Goal: Task Accomplishment & Management: Use online tool/utility

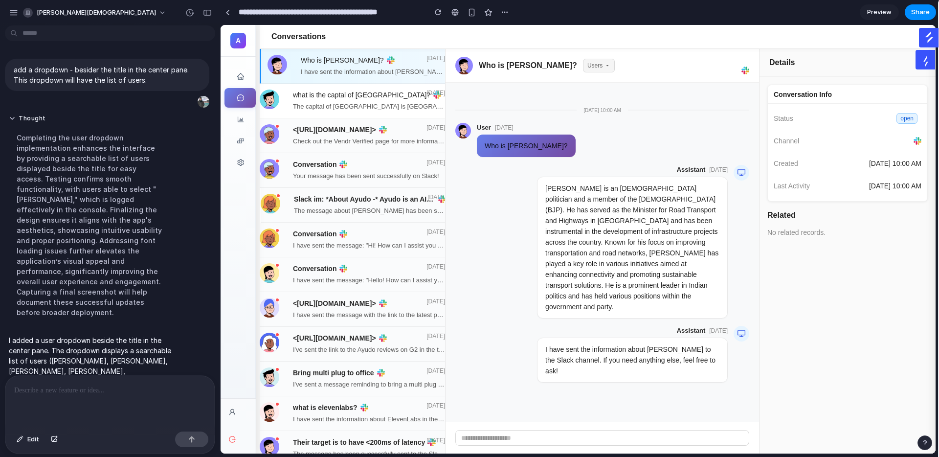
scroll to position [31, 0]
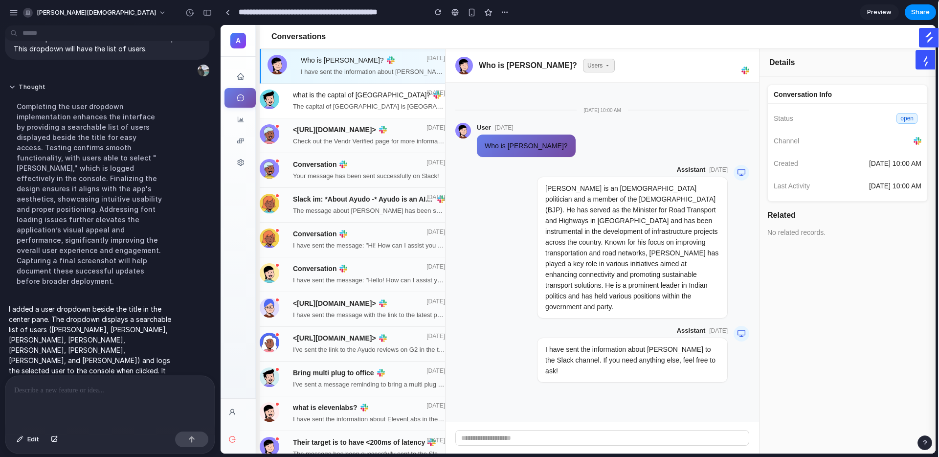
click at [585, 59] on button "Users" at bounding box center [599, 66] width 32 height 14
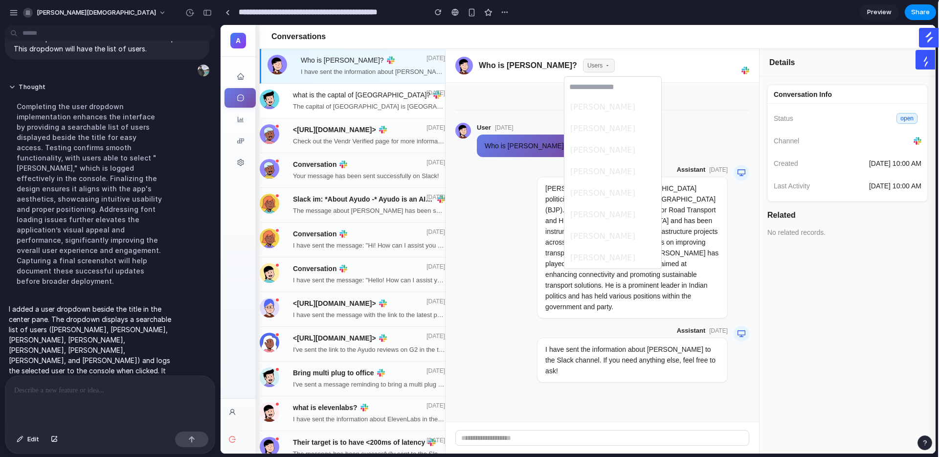
click at [626, 68] on div "[PERSON_NAME] [PERSON_NAME] [PERSON_NAME] [PERSON_NAME] [PERSON_NAME] [PERSON_N…" at bounding box center [578, 239] width 715 height 429
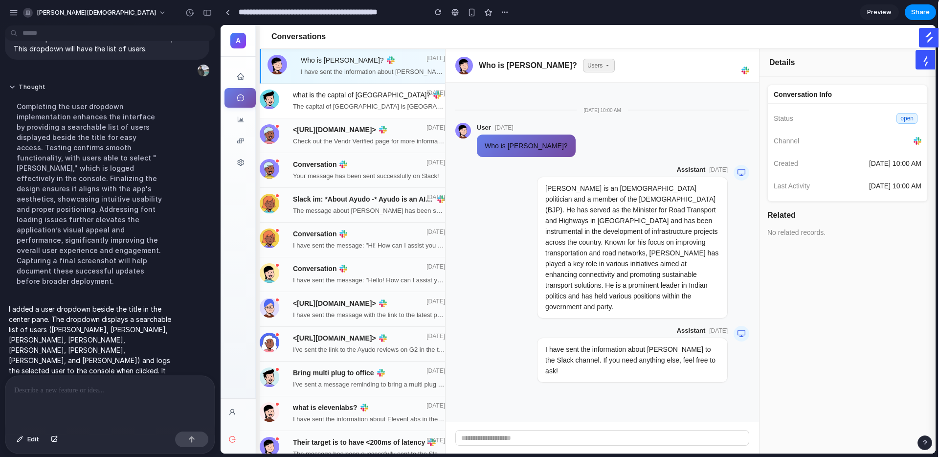
click at [587, 70] on button "Users" at bounding box center [599, 66] width 32 height 14
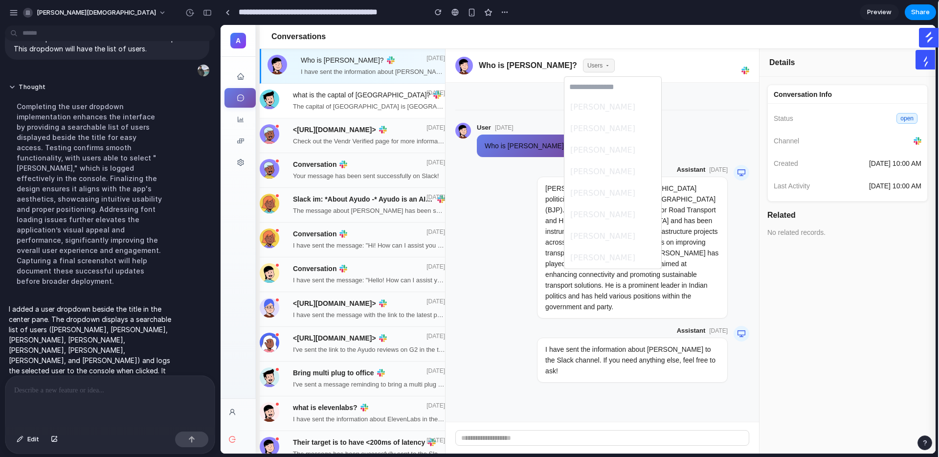
click at [593, 213] on span "[PERSON_NAME]" at bounding box center [602, 215] width 65 height 12
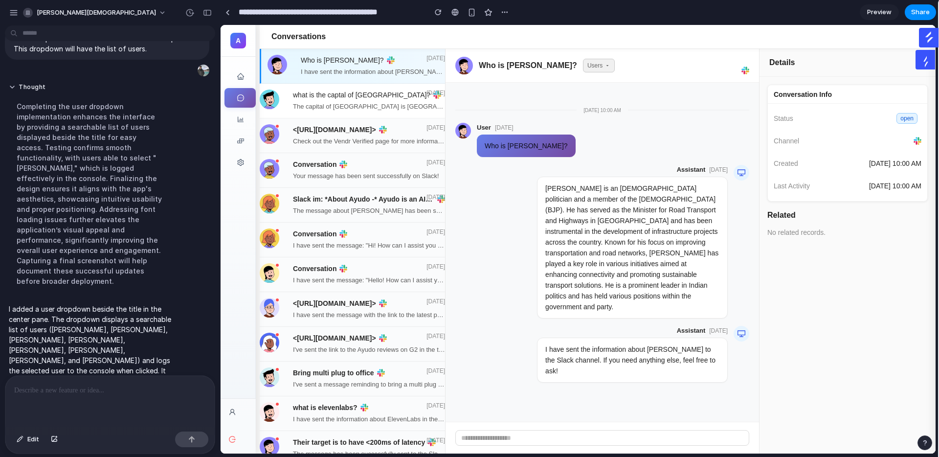
click at [605, 68] on icon at bounding box center [608, 66] width 6 height 6
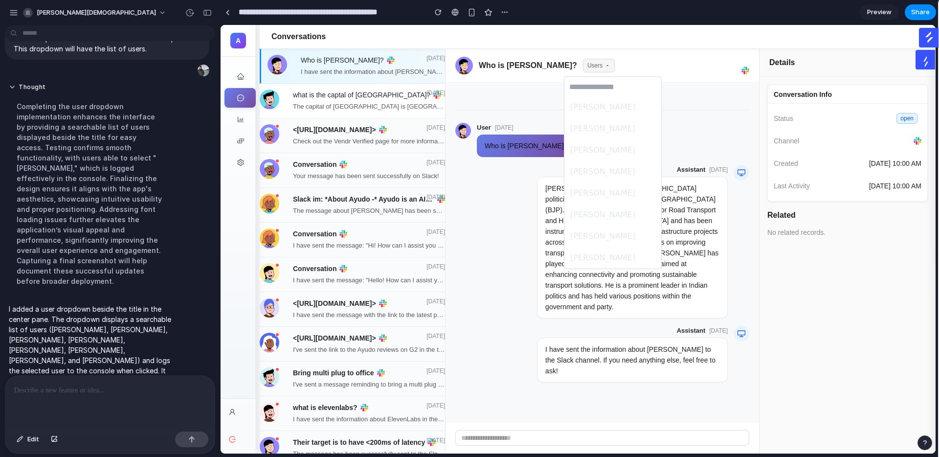
click at [602, 113] on li "[PERSON_NAME]" at bounding box center [613, 107] width 93 height 17
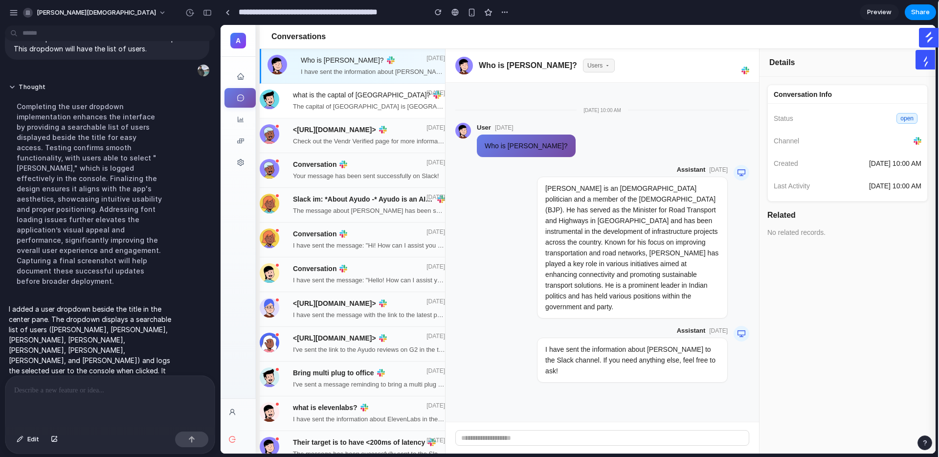
click at [583, 68] on button "Users" at bounding box center [599, 66] width 32 height 14
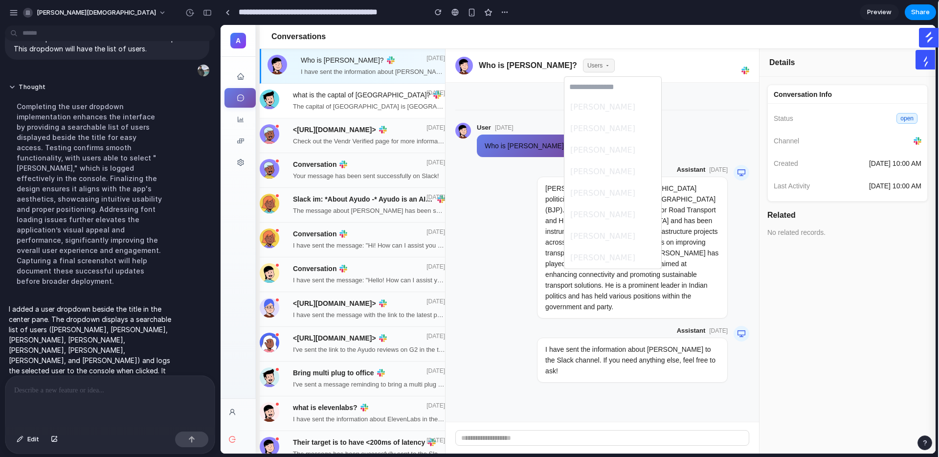
drag, startPoint x: 599, startPoint y: 159, endPoint x: 602, endPoint y: 179, distance: 19.8
click at [599, 159] on ul "[PERSON_NAME] [PERSON_NAME] [PERSON_NAME] [PERSON_NAME] [PERSON_NAME] [PERSON_N…" at bounding box center [613, 182] width 97 height 172
click at [602, 179] on li "[PERSON_NAME]" at bounding box center [613, 171] width 93 height 17
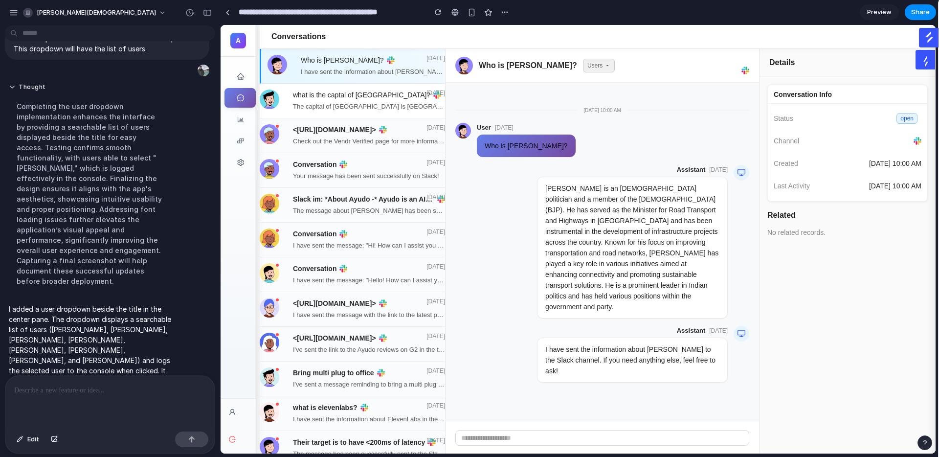
click at [583, 70] on button "Users" at bounding box center [599, 66] width 32 height 14
click at [587, 64] on div "[PERSON_NAME] [PERSON_NAME] [PERSON_NAME] [PERSON_NAME] [PERSON_NAME] [PERSON_N…" at bounding box center [578, 239] width 715 height 429
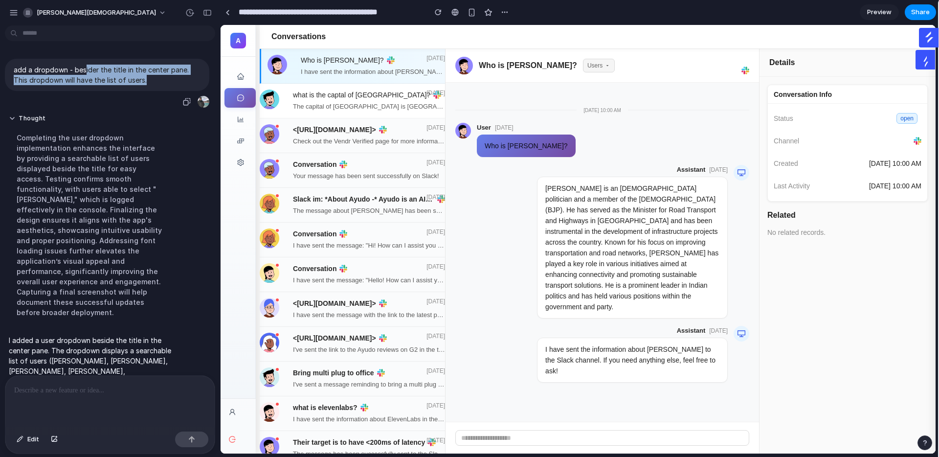
drag, startPoint x: 87, startPoint y: 72, endPoint x: 163, endPoint y: 77, distance: 76.5
click at [163, 77] on p "add a dropdown - besider the title in the center pane. This dropdown will have …" at bounding box center [107, 75] width 187 height 21
drag, startPoint x: 154, startPoint y: 78, endPoint x: 189, endPoint y: 80, distance: 34.8
click at [154, 78] on p "add a dropdown - besider the title in the center pane. This dropdown will have …" at bounding box center [107, 75] width 187 height 21
click at [605, 63] on icon at bounding box center [608, 66] width 6 height 6
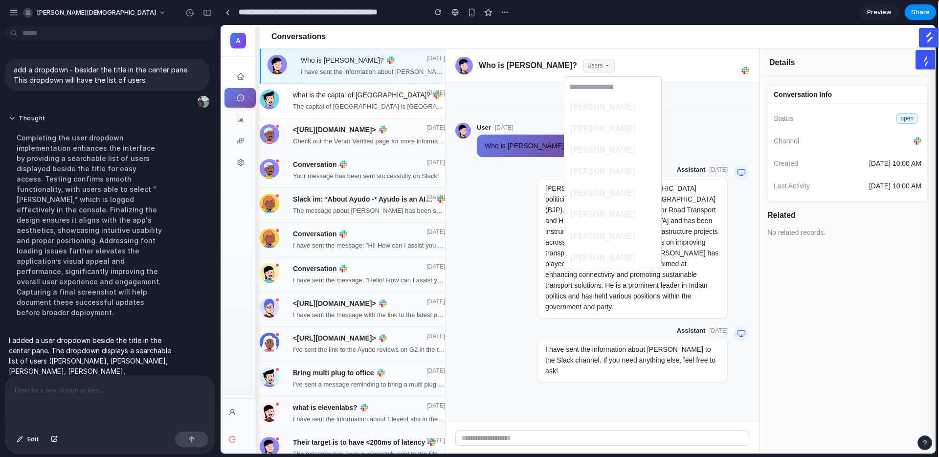
click at [603, 138] on ul "[PERSON_NAME] [PERSON_NAME] [PERSON_NAME] [PERSON_NAME] [PERSON_NAME] [PERSON_N…" at bounding box center [613, 182] width 97 height 172
click at [590, 55] on div "[PERSON_NAME] [PERSON_NAME] [PERSON_NAME] [PERSON_NAME] [PERSON_NAME] [PERSON_N…" at bounding box center [578, 239] width 715 height 429
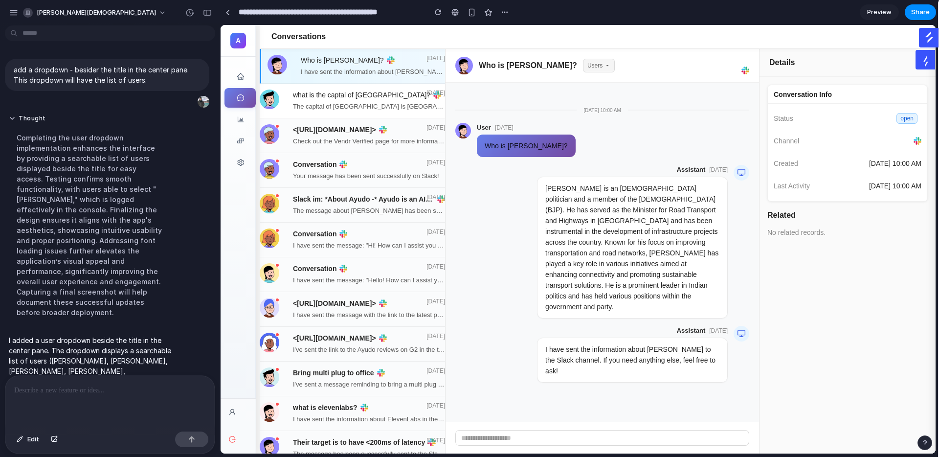
click at [587, 74] on div "Who is [PERSON_NAME]? Users" at bounding box center [534, 66] width 159 height 18
click at [579, 72] on div "Who is [PERSON_NAME]? Users" at bounding box center [534, 66] width 159 height 18
click at [583, 61] on button "Users" at bounding box center [599, 66] width 32 height 14
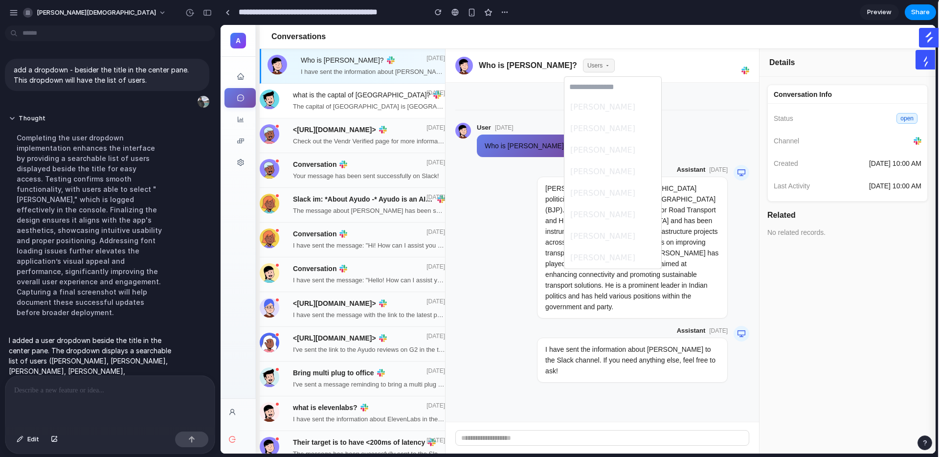
click at [565, 198] on ul "[PERSON_NAME] [PERSON_NAME] [PERSON_NAME] [PERSON_NAME] [PERSON_NAME] [PERSON_N…" at bounding box center [613, 182] width 97 height 172
click at [580, 210] on span "[PERSON_NAME]" at bounding box center [602, 215] width 65 height 12
